Goal: Use online tool/utility: Use online tool/utility

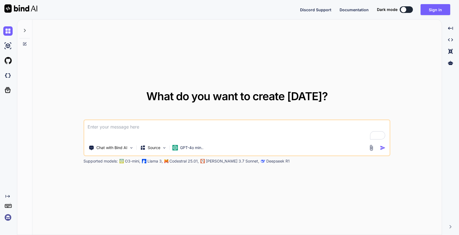
click at [110, 129] on textarea "To enrich screen reader interactions, please activate Accessibility in Grammarl…" at bounding box center [236, 130] width 305 height 20
click at [362, 11] on span "Documentation" at bounding box center [354, 9] width 29 height 5
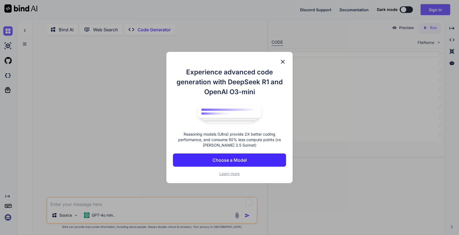
type textarea "x"
click at [236, 161] on p "Choose a Model" at bounding box center [230, 160] width 34 height 7
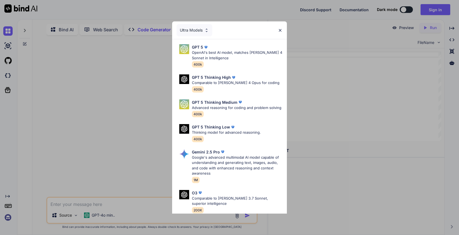
click at [208, 30] on img at bounding box center [206, 30] width 5 height 5
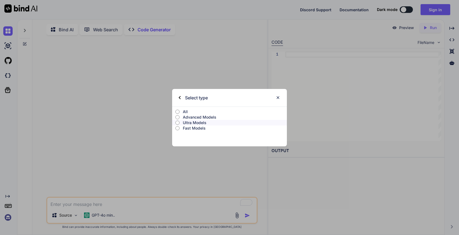
click at [179, 98] on img at bounding box center [180, 97] width 2 height 3
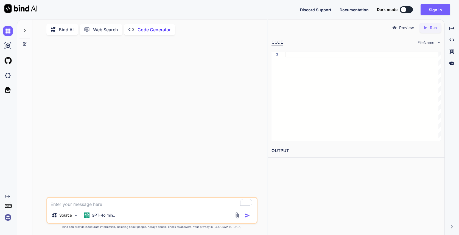
click at [82, 205] on textarea "To enrich screen reader interactions, please activate Accessibility in Grammarl…" at bounding box center [152, 203] width 210 height 10
type textarea "C"
type textarea "x"
type textarea "Cr"
type textarea "x"
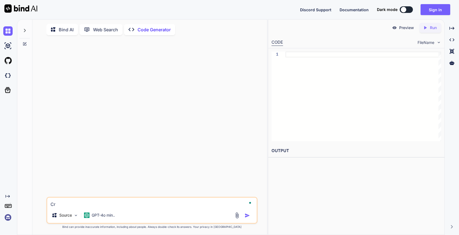
type textarea "Cre"
type textarea "x"
type textarea "Crea"
type textarea "x"
type textarea "Creay"
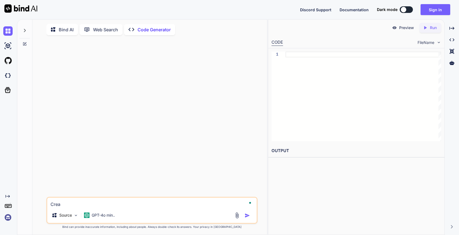
type textarea "x"
type textarea "Creaye"
type textarea "x"
type textarea "Creay"
type textarea "x"
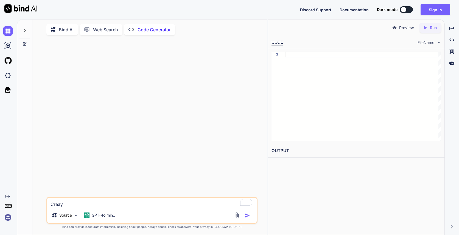
type textarea "Crea"
type textarea "x"
type textarea "Creat"
type textarea "x"
type textarea "Create"
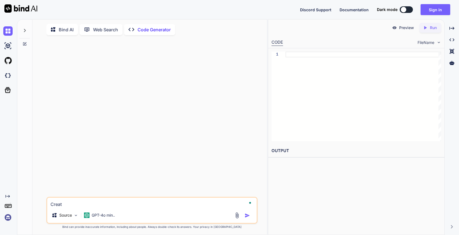
type textarea "x"
type textarea "Create"
type textarea "x"
type textarea "Create H"
type textarea "x"
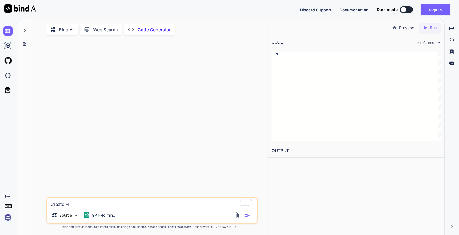
type textarea "Create HR"
type textarea "x"
type textarea "Create HRM"
type textarea "x"
type textarea "Create HRM"
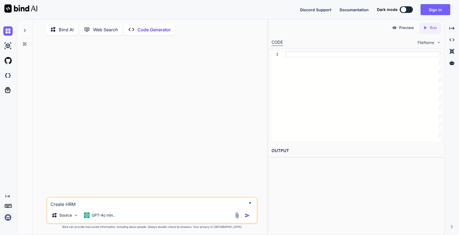
type textarea "x"
type textarea "Create HRM"
type textarea "x"
type textarea "Create HR"
type textarea "x"
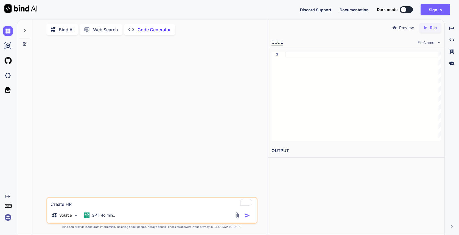
type textarea "Create H"
type textarea "x"
type textarea "Create"
type textarea "x"
type textarea "Create H"
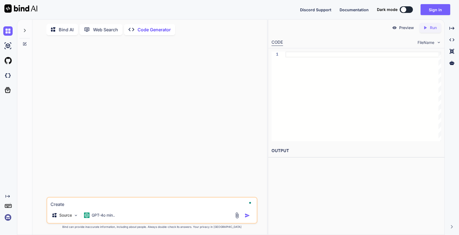
type textarea "x"
type textarea "Create [PERSON_NAME]"
type textarea "x"
type textarea "Create Hum"
type textarea "x"
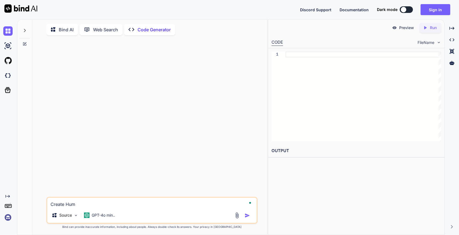
type textarea "Create Huma"
type textarea "x"
type textarea "Create Human"
type textarea "x"
type textarea "Create Human"
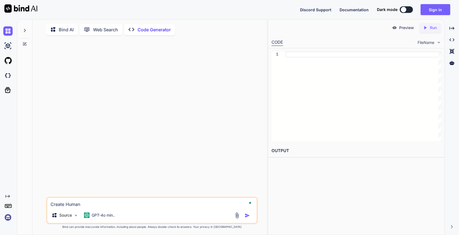
type textarea "x"
type textarea "Create Human"
type textarea "x"
type textarea "Create Huma"
type textarea "x"
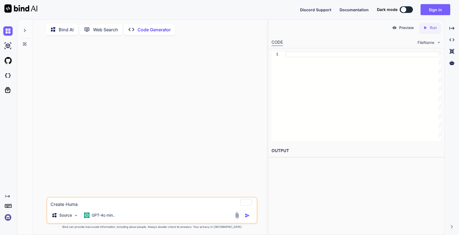
type textarea "Create Hum"
type textarea "x"
type textarea "Create [PERSON_NAME]"
type textarea "x"
type textarea "Create H"
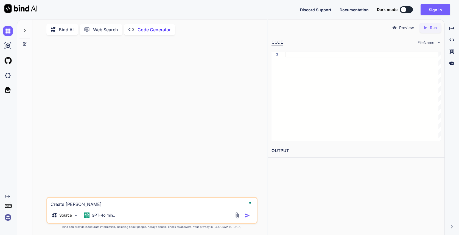
type textarea "x"
type textarea "Create"
type textarea "x"
type textarea "Create t"
type textarea "x"
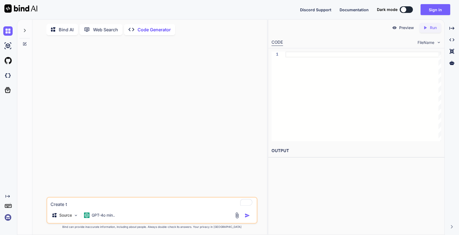
type textarea "Create to"
type textarea "x"
type textarea "Create to"
type textarea "x"
type textarea "Create to r"
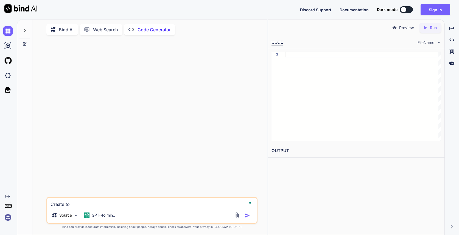
type textarea "x"
type textarea "Create to re"
type textarea "x"
type textarea "Create to reg"
type textarea "x"
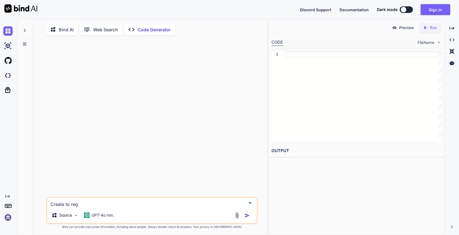
type textarea "Create to regi"
type textarea "x"
type textarea "Create to regis"
type textarea "x"
type textarea "Create to regist"
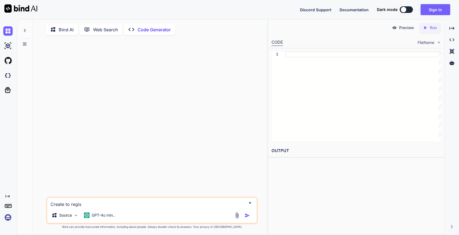
type textarea "x"
type textarea "Create to registe"
type textarea "x"
type textarea "Create to register"
type textarea "x"
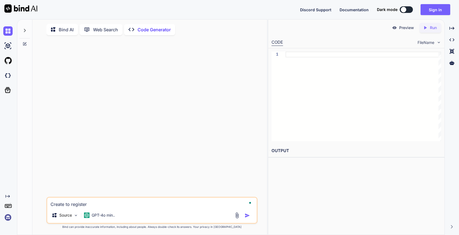
type textarea "Create to register"
type textarea "x"
type textarea "Create to register a"
type textarea "x"
type textarea "Create to register al"
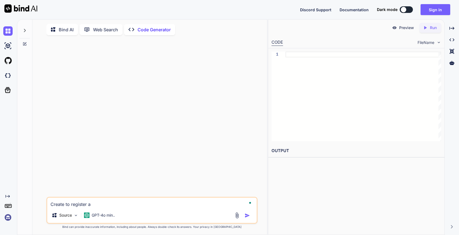
type textarea "x"
type textarea "Create to register all"
type textarea "x"
type textarea "Create to register all"
type textarea "x"
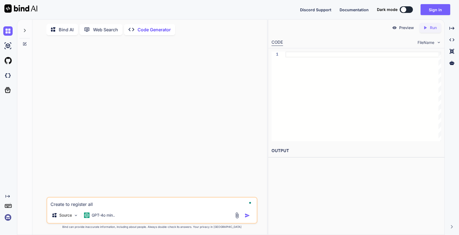
type textarea "Create to register all e"
type textarea "x"
type textarea "Create to register all em"
type textarea "x"
type textarea "Create to register all emp"
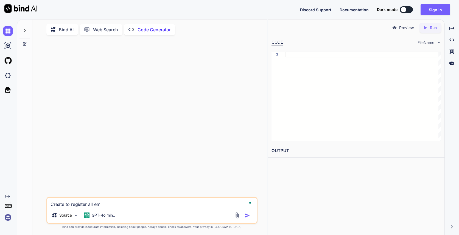
type textarea "x"
type textarea "Create to register all empl"
type textarea "x"
type textarea "Create to register all emplo"
type textarea "x"
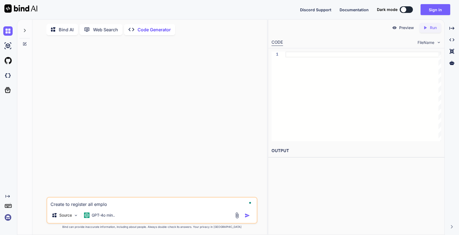
type textarea "Create to register all employ"
type textarea "x"
type textarea "Create to register all employe"
type textarea "x"
type textarea "Create to register all employee"
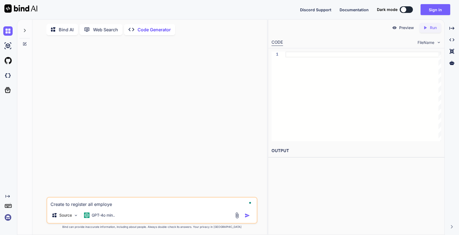
type textarea "x"
type textarea "Create to register all employee"
type textarea "x"
type textarea "Create to register all employee p"
type textarea "x"
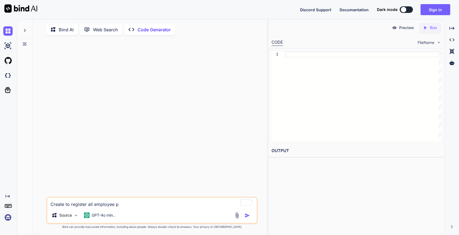
type textarea "Create to register all employee pe"
type textarea "x"
type textarea "Create to register all employee per"
type textarea "x"
type textarea "Create to register all employee pers"
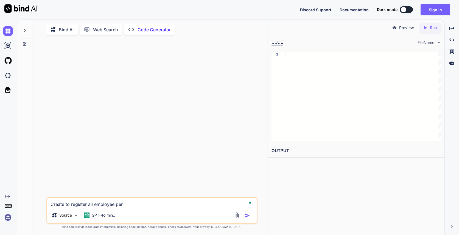
type textarea "x"
type textarea "Create to register all employee perso"
type textarea "x"
type textarea "Create to register all employee person"
type textarea "x"
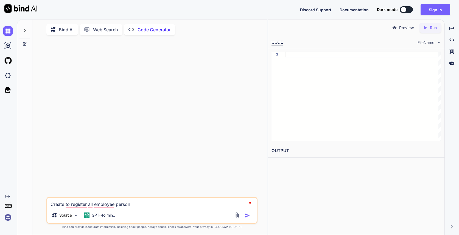
type textarea "Create to register all employee persona"
type textarea "x"
type textarea "Create to register all employee personal"
type textarea "x"
type textarea "Create to register all employee personal"
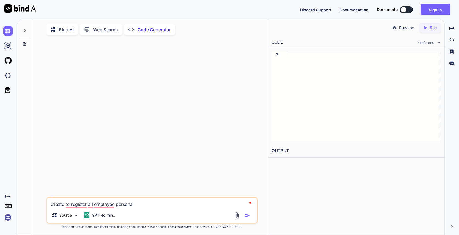
type textarea "x"
type textarea "Create to register all employee personal d"
type textarea "x"
type textarea "Create to register all employee personal da"
type textarea "x"
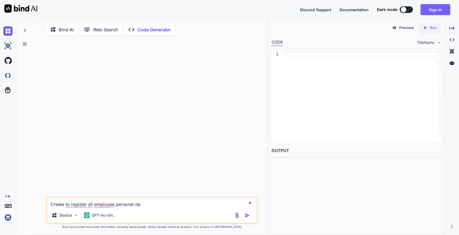
type textarea "Create to register all employee personal dat"
type textarea "x"
type textarea "Create to register all employee personal data"
type textarea "x"
type textarea "Create to register all employee personal data"
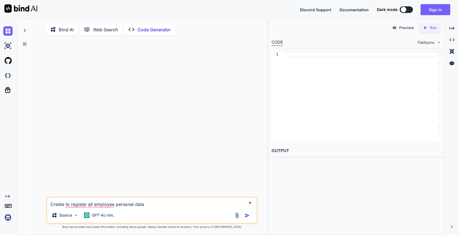
type textarea "x"
type textarea "Create to register all employee personal data f"
type textarea "x"
type textarea "Create to register all employee personal data fo"
type textarea "x"
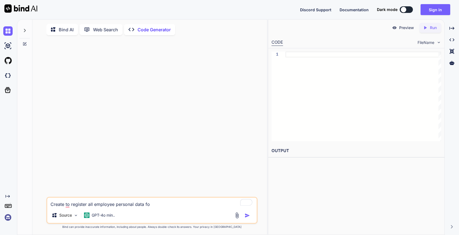
type textarea "Create to register all employee personal data for"
type textarea "x"
type textarea "Create to register all employee personal data for"
type textarea "x"
type textarea "Create to register all employee personal data for H"
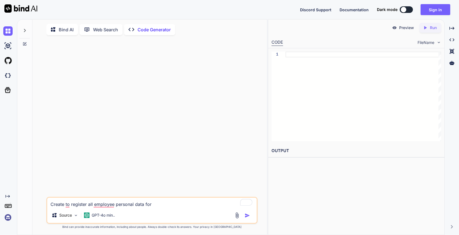
type textarea "x"
type textarea "Create to register all employee personal data for HR"
type textarea "x"
type textarea "Create to register all employee personal data for HR"
type textarea "x"
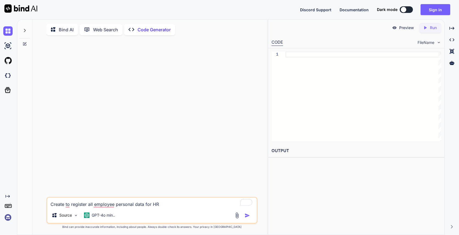
click at [84, 206] on textarea "Create to register all employee personal data for HR" at bounding box center [152, 203] width 210 height 10
type textarea "Create to all employee personal data for HR"
type textarea "x"
type textarea "Create t all employee personal data for HR"
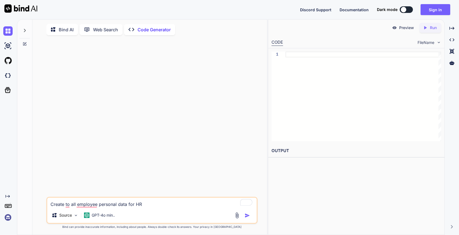
type textarea "x"
type textarea "Create all employee personal data for HR"
type textarea "x"
type textarea "Create all employee personal data for HR"
type textarea "x"
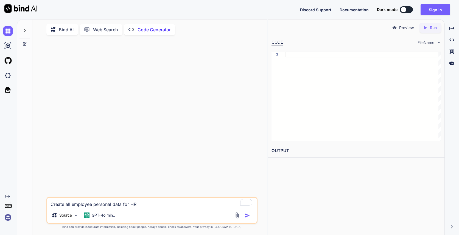
type textarea "Creat all employee personal data for HR"
type textarea "x"
drag, startPoint x: 138, startPoint y: 207, endPoint x: 50, endPoint y: 206, distance: 88.2
click at [50, 206] on textarea "Creat all employee personal data for HR" at bounding box center [152, 203] width 210 height 10
type textarea "H"
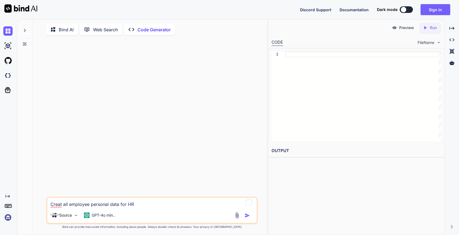
type textarea "x"
type textarea "HR"
type textarea "x"
type textarea "HR"
type textarea "x"
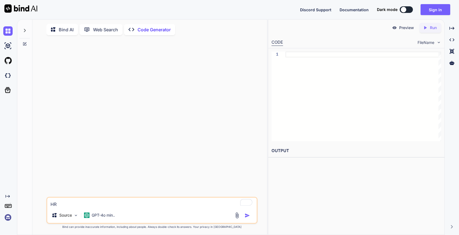
type textarea "HR P"
type textarea "x"
type textarea "HR PI"
type textarea "x"
type textarea "HR PIM"
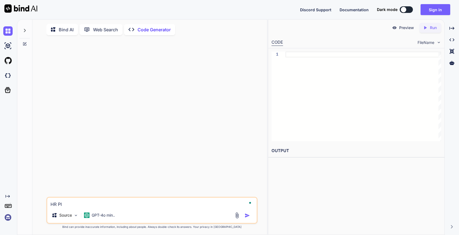
type textarea "x"
type textarea "HR PIM"
type textarea "x"
type textarea "HR PIM m"
type textarea "x"
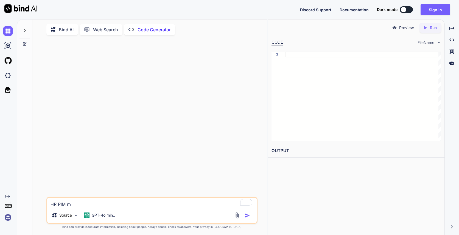
type textarea "HR PIM mo"
type textarea "x"
type textarea "HR PIM mod"
type textarea "x"
type textarea "HR [PERSON_NAME]"
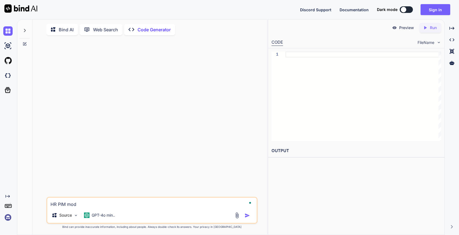
type textarea "x"
type textarea "HR PIM modul"
type textarea "x"
type textarea "HR PIM module"
type textarea "x"
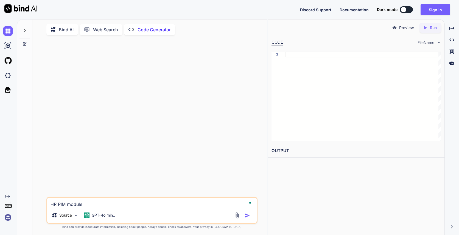
type textarea "HR PIM module"
type textarea "x"
type textarea "HR PIM module t"
type textarea "x"
type textarea "HR PIM module to"
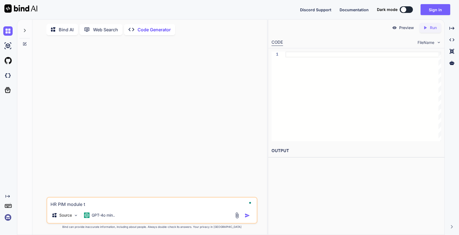
type textarea "x"
type textarea "HR PIM module to"
type textarea "x"
type textarea "HR PIM module to r"
click at [247, 216] on img "button" at bounding box center [247, 215] width 5 height 5
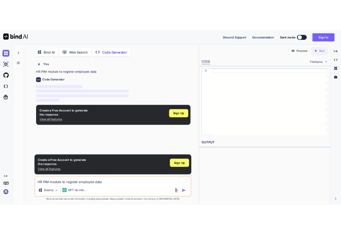
scroll to position [2, 0]
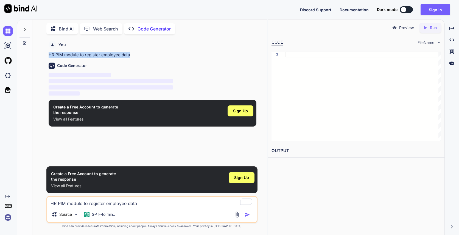
drag, startPoint x: 136, startPoint y: 54, endPoint x: 44, endPoint y: 55, distance: 92.3
click at [44, 55] on div "You HR PIM module to register employee data Code Generator ‌ ‌ ‌ ‌ Create a Fre…" at bounding box center [152, 137] width 230 height 196
copy p "HR PIM module to register employee data"
